Goal: Task Accomplishment & Management: Manage account settings

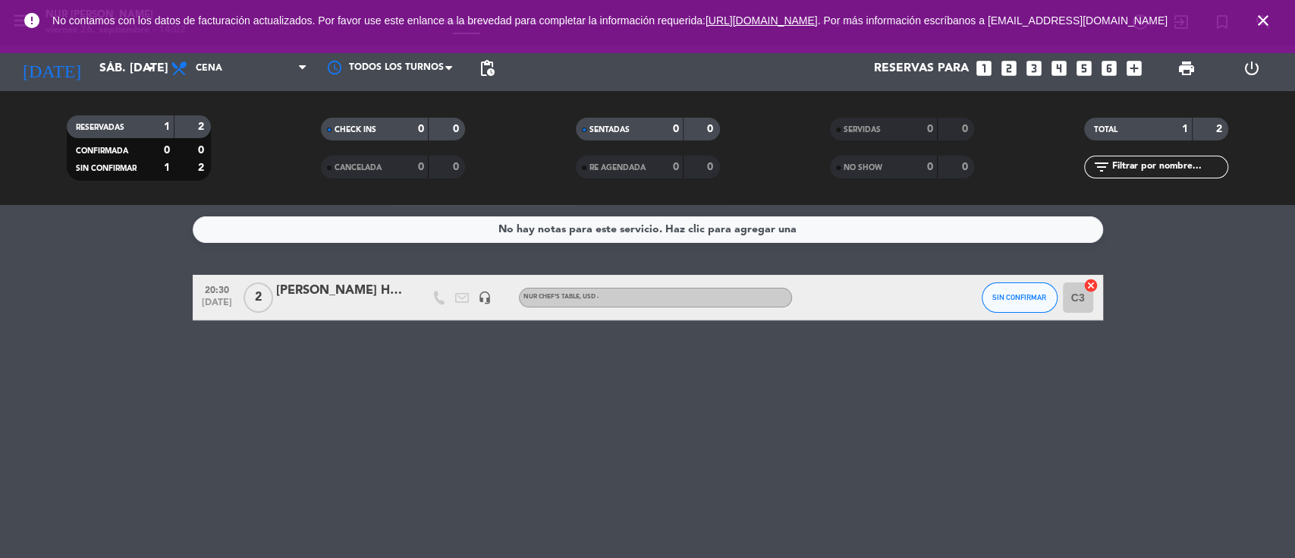
click at [1270, 24] on icon "close" at bounding box center [1263, 20] width 18 height 18
click at [1008, 282] on button "SIN CONFIRMAR" at bounding box center [1020, 297] width 76 height 30
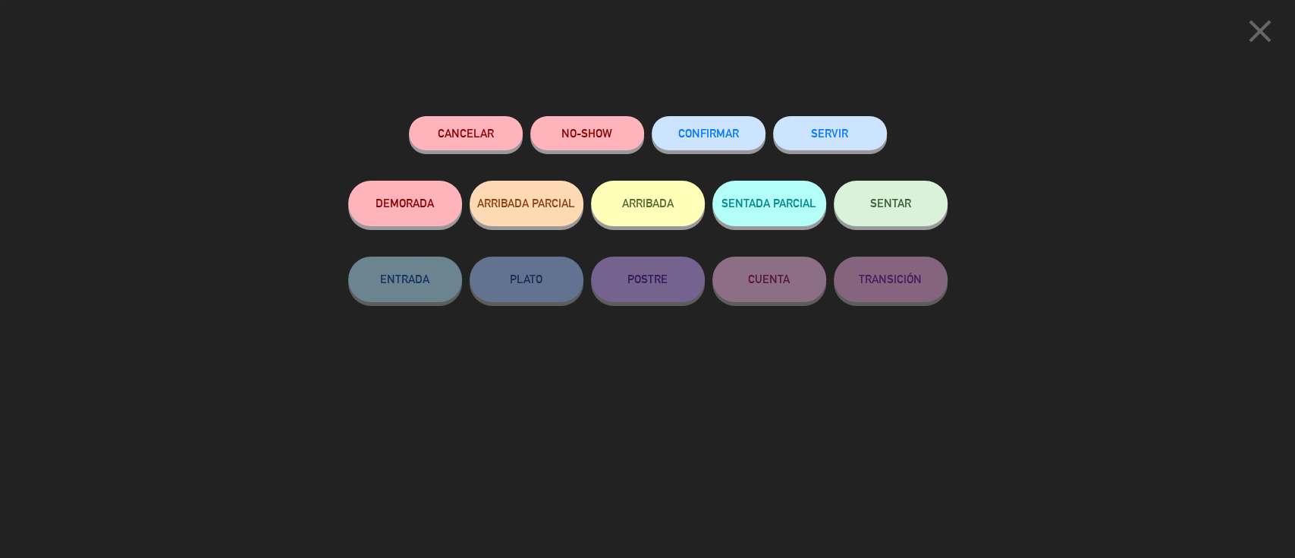
click at [720, 130] on span "CONFIRMAR" at bounding box center [708, 133] width 61 height 13
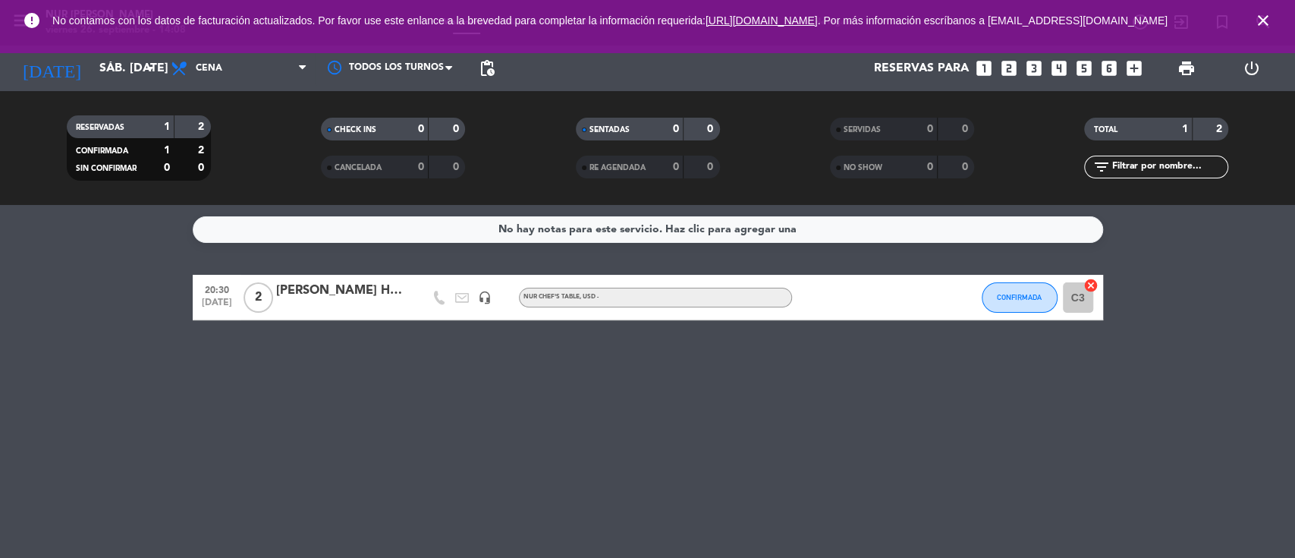
click at [1092, 283] on icon "cancel" at bounding box center [1090, 285] width 15 height 15
click at [1081, 295] on icon "border_all" at bounding box center [1080, 297] width 18 height 18
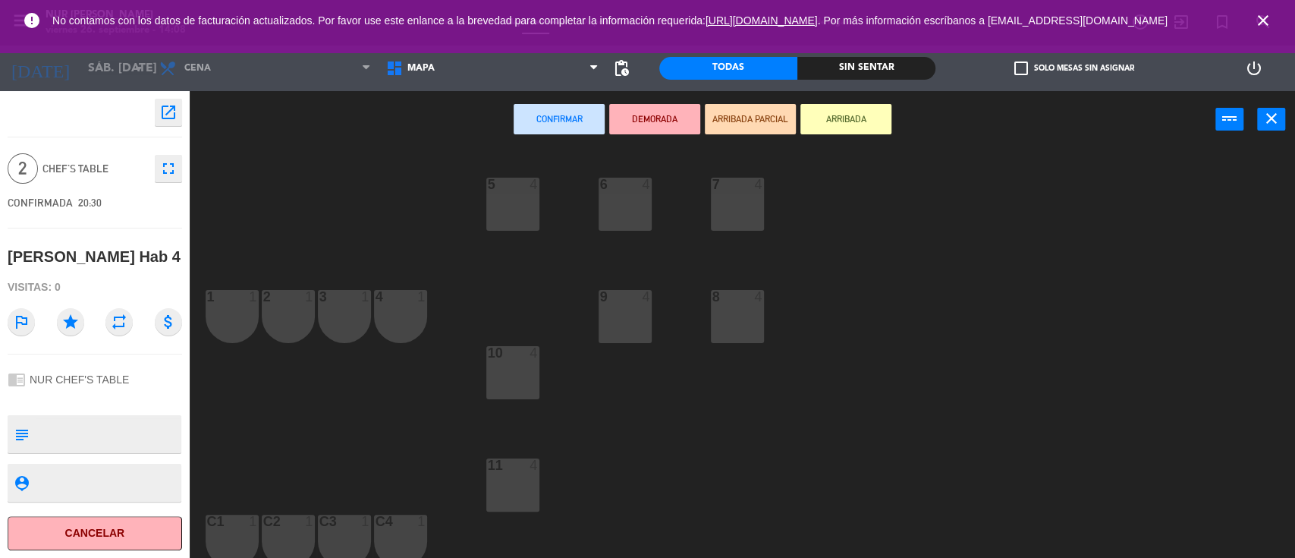
click at [41, 438] on textarea at bounding box center [107, 434] width 145 height 32
type textarea "Son huéspedes hab 4"
click at [278, 410] on div "5 4 6 4 7 4 1 1 2 1 3 1 4 1 9 4 8 4 10 4 11 4 C1 1 C2 1 C3 1 C4 1 E1 4 E2 4 E4 …" at bounding box center [749, 355] width 1092 height 410
click at [173, 107] on icon "open_in_new" at bounding box center [168, 112] width 18 height 18
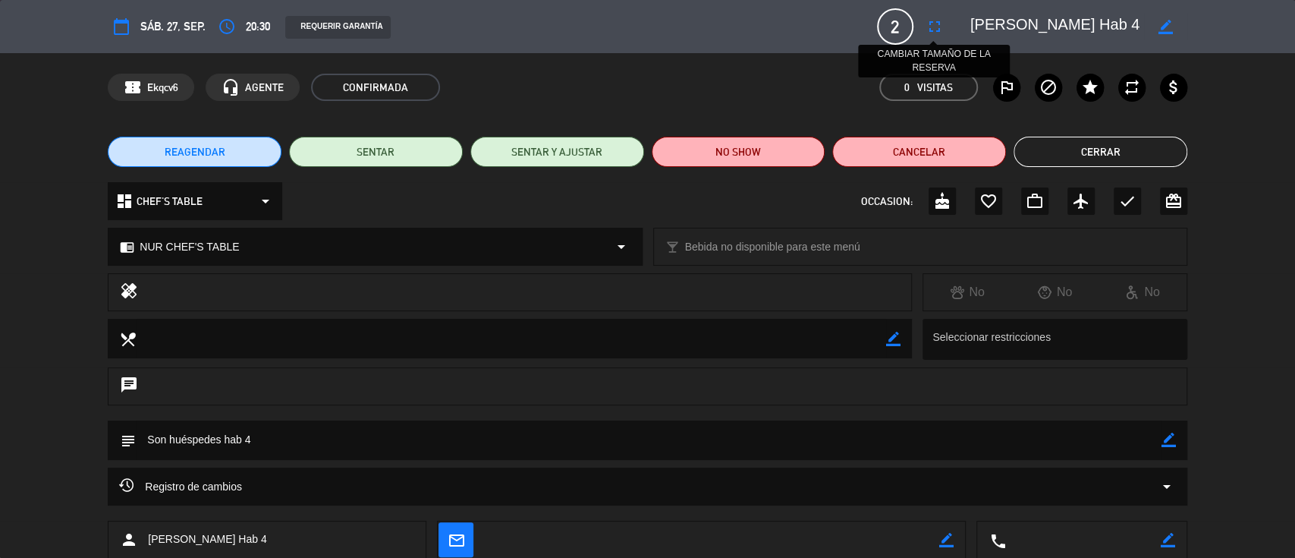
click at [929, 29] on icon "fullscreen" at bounding box center [935, 26] width 18 height 18
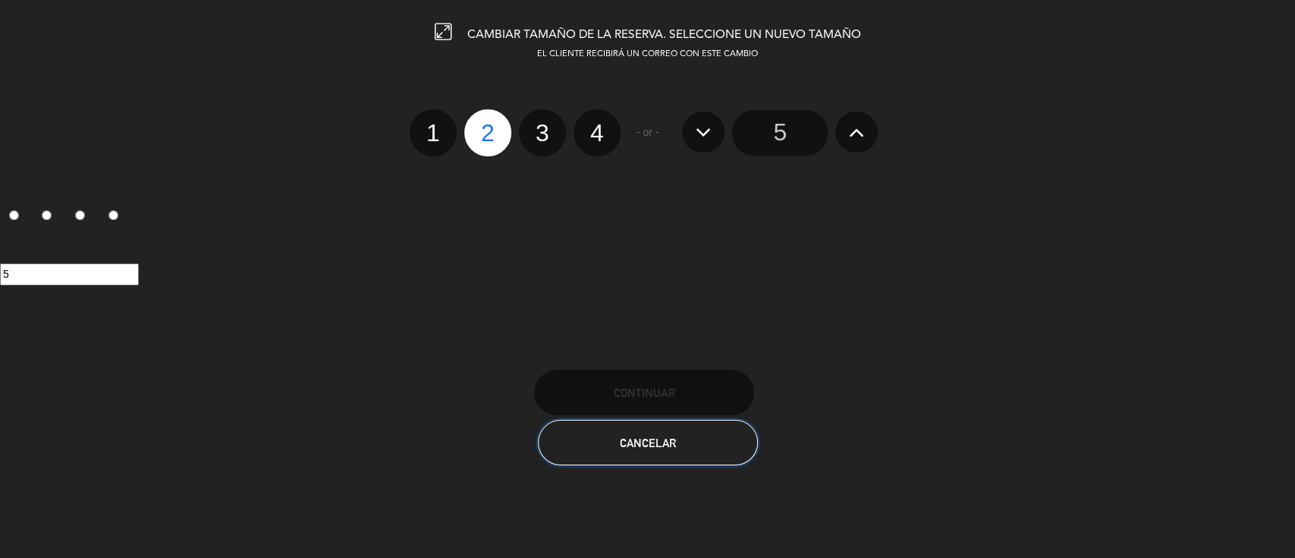
click at [617, 445] on button "Cancelar" at bounding box center [648, 443] width 220 height 46
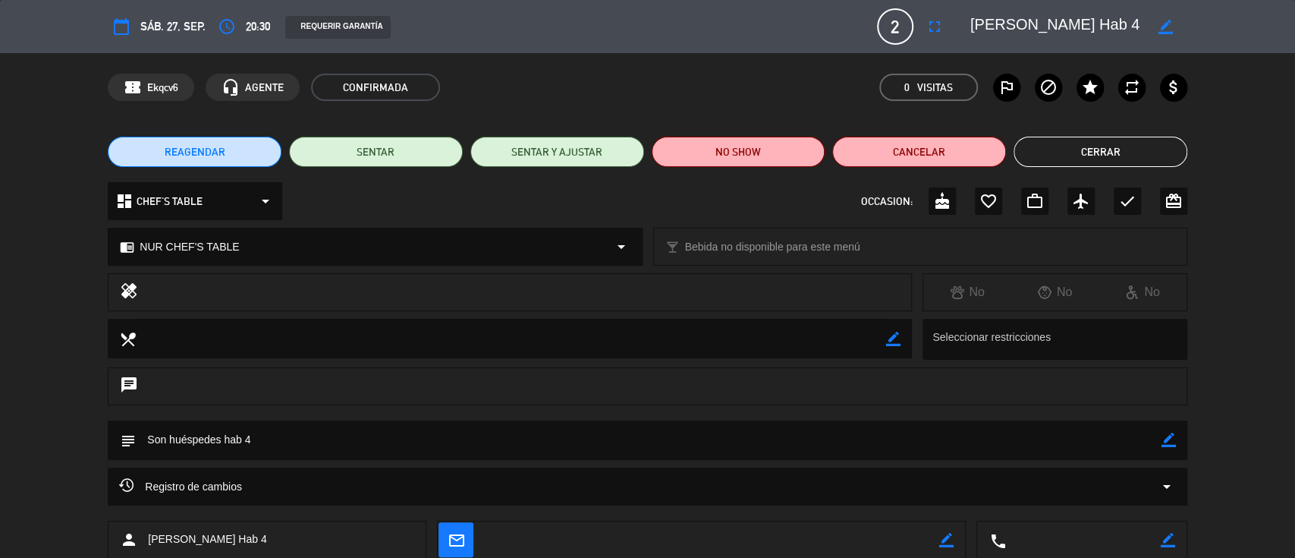
click at [140, 33] on span "sáb. 27, sep." at bounding box center [172, 26] width 65 height 19
click at [152, 15] on div "calendar_today sáb. 27, sep." at bounding box center [157, 26] width 98 height 27
click at [121, 26] on icon "calendar_today" at bounding box center [121, 26] width 18 height 18
click at [1168, 27] on icon "border_color" at bounding box center [1165, 27] width 14 height 14
click at [1168, 27] on icon at bounding box center [1165, 27] width 14 height 14
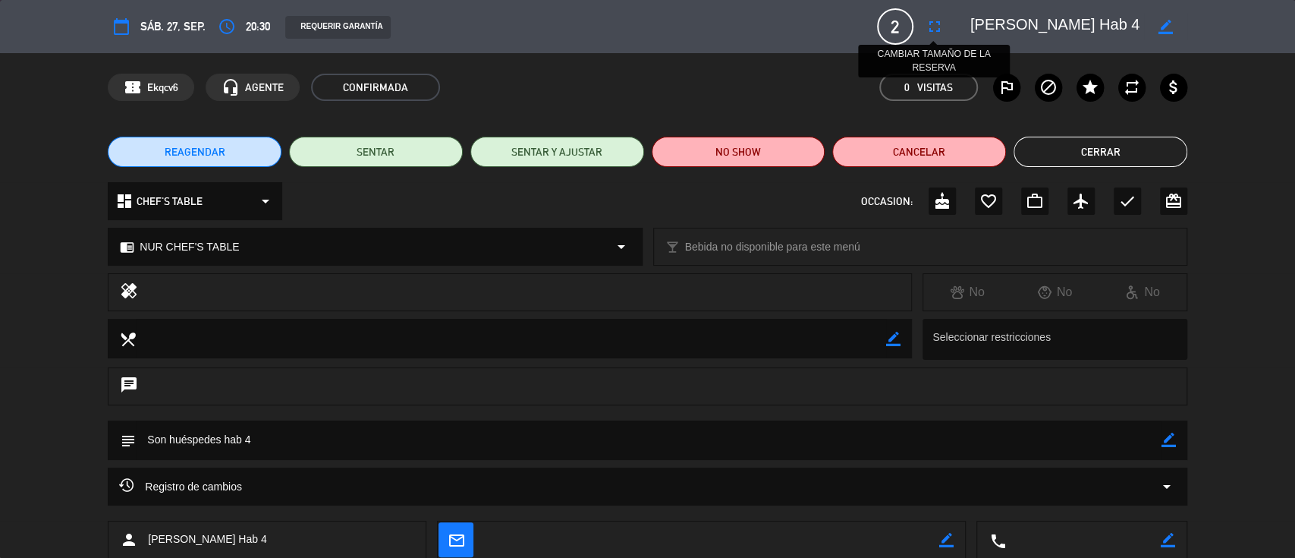
click at [938, 22] on icon "fullscreen" at bounding box center [935, 26] width 18 height 18
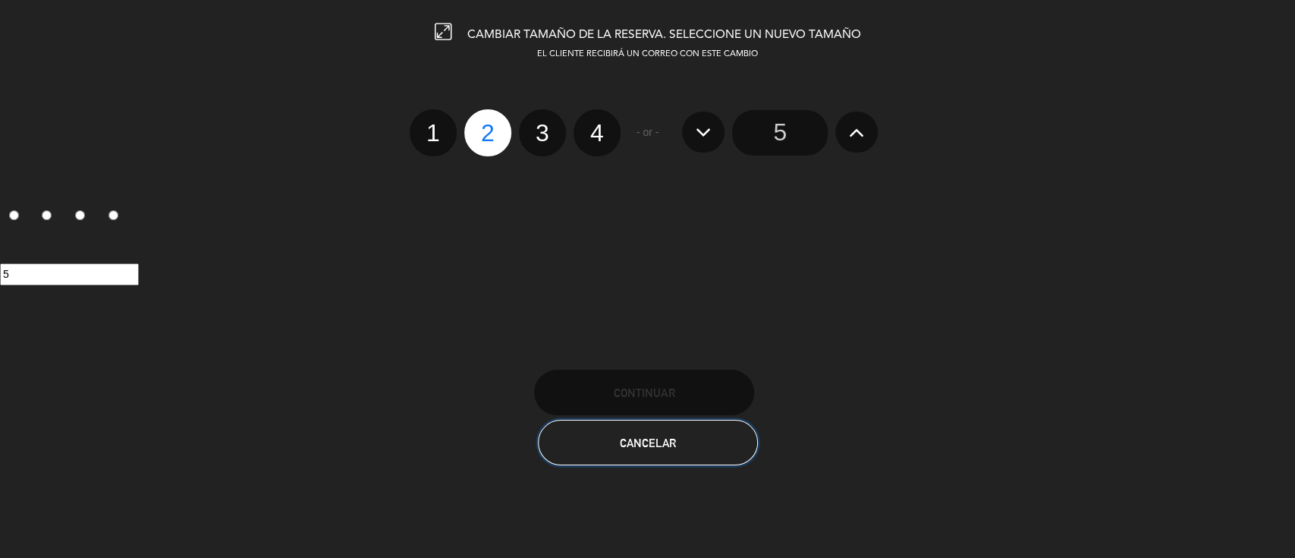
click at [617, 451] on button "Cancelar" at bounding box center [648, 443] width 220 height 46
